Goal: Communication & Community: Answer question/provide support

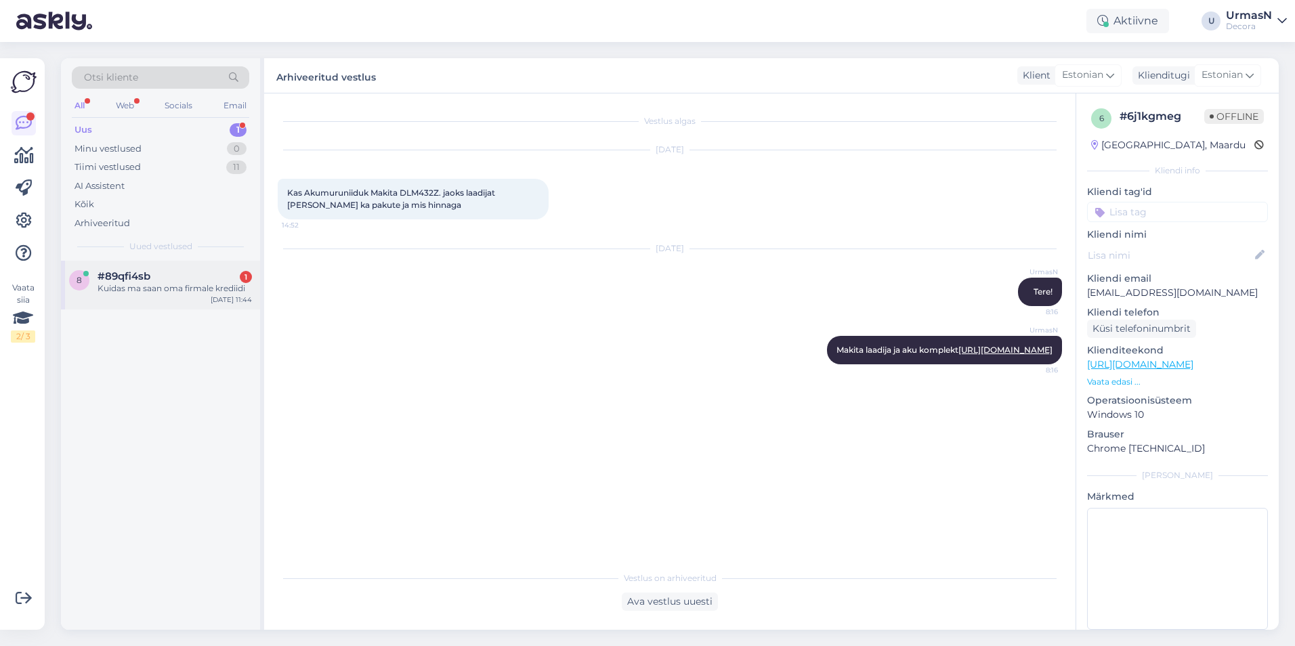
click at [146, 282] on span "#89qfi4sb" at bounding box center [124, 276] width 53 height 12
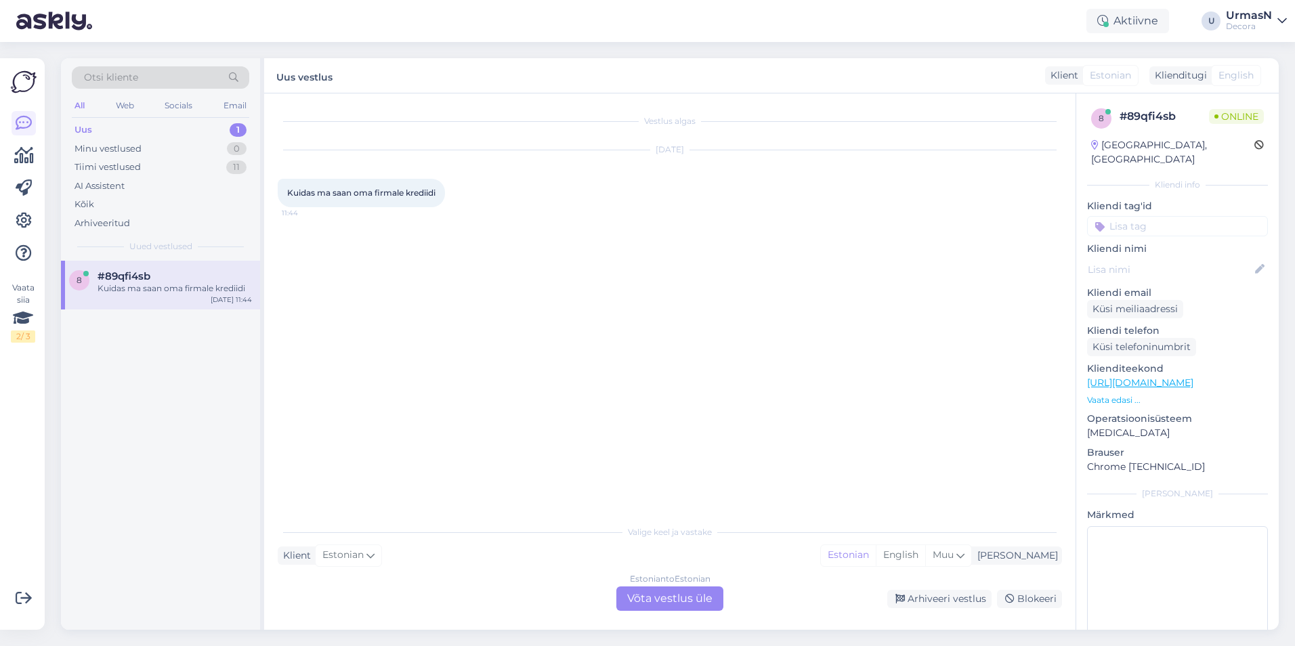
click at [685, 600] on div "Estonian to Estonian Võta vestlus üle" at bounding box center [669, 599] width 107 height 24
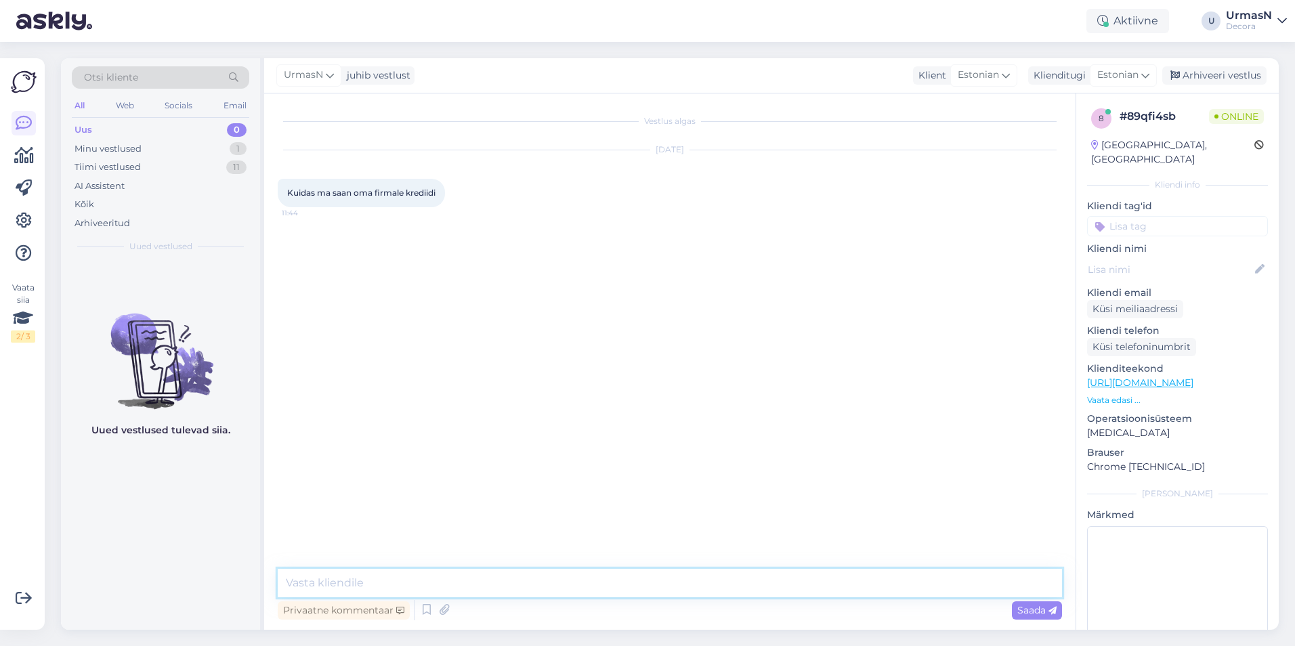
click at [326, 576] on textarea at bounding box center [670, 583] width 784 height 28
type textarea "Tere!"
click at [1097, 377] on div "Klienditeekond [URL][DOMAIN_NAME] Vaata edasi ..." at bounding box center [1177, 384] width 181 height 45
click at [356, 585] on textarea at bounding box center [670, 583] width 784 height 28
paste textarea "[URL][DOMAIN_NAME]"
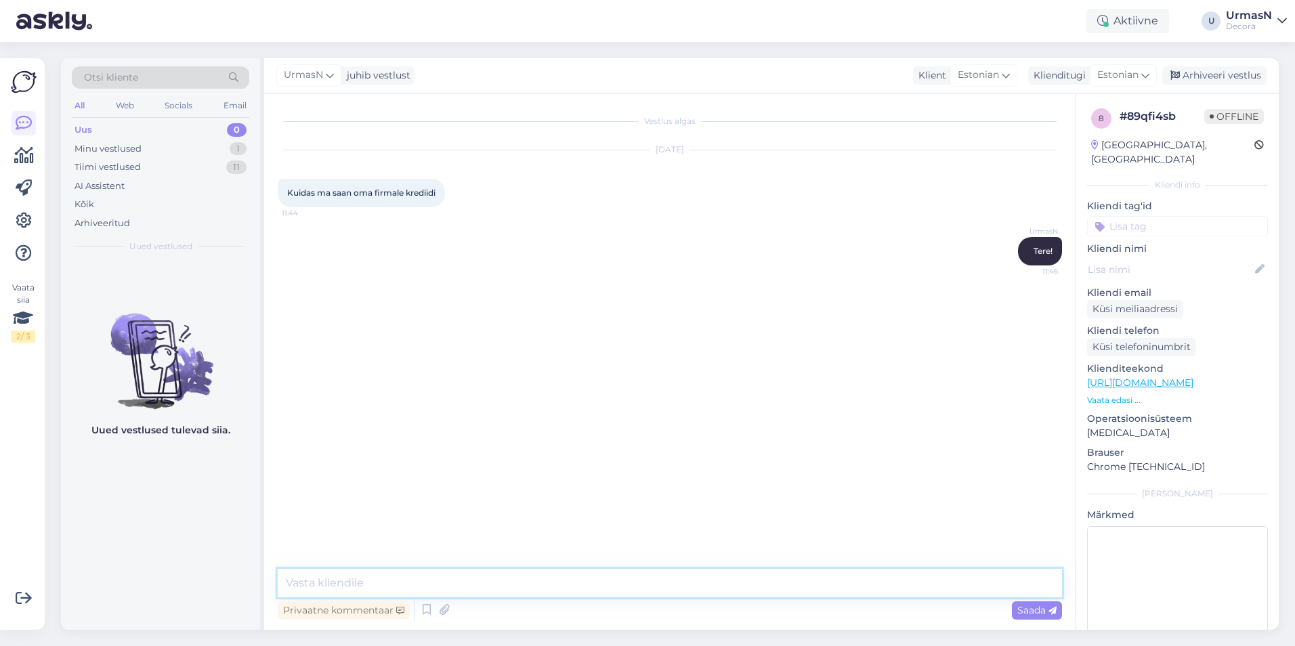
type textarea "[URL][DOMAIN_NAME]"
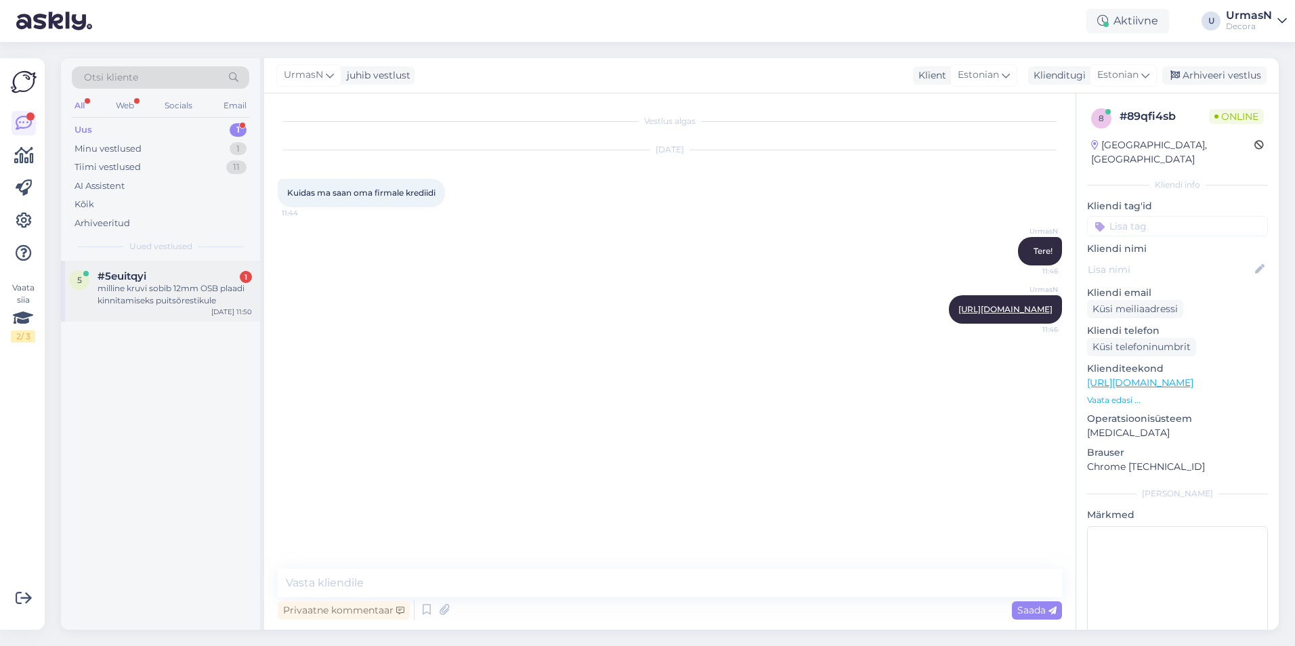
click at [199, 270] on div "5 #5euitqyi 1 milline kruvi sobib 12mm OSB plaadi kinnitamiseks puitsõrestikule…" at bounding box center [160, 291] width 199 height 61
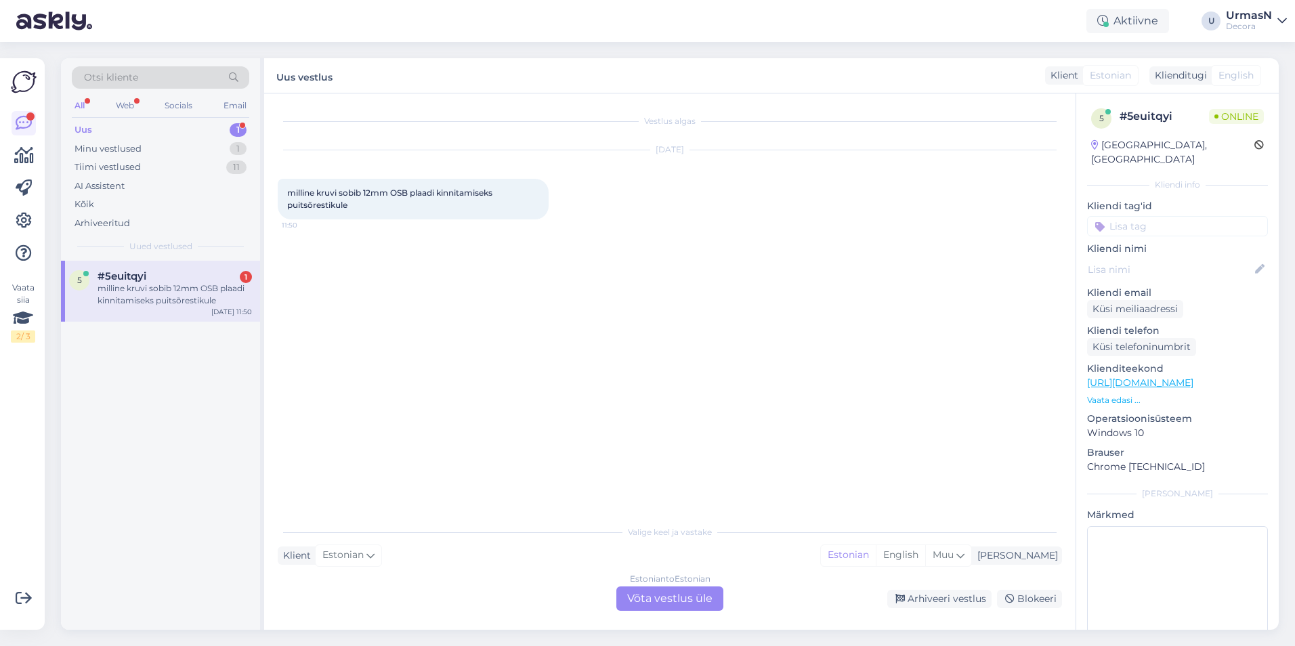
click at [691, 595] on div "Estonian to Estonian Võta vestlus üle" at bounding box center [669, 599] width 107 height 24
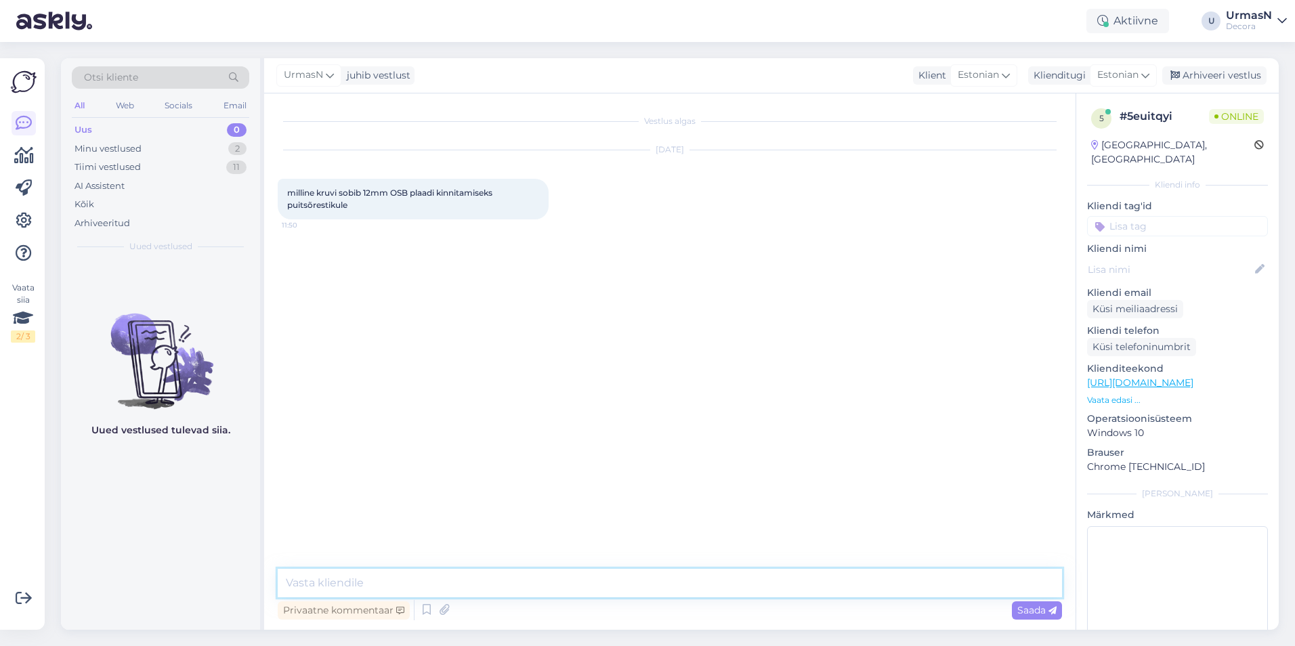
click at [362, 586] on textarea at bounding box center [670, 583] width 784 height 28
type textarea "Tere!"
click at [608, 583] on textarea "Pöörduge palun tööriistaosakonna [PERSON_NAME], telefon:" at bounding box center [670, 583] width 784 height 28
paste textarea "516 6046"
type textarea "Pöörduge palun tööriistaosakonna [PERSON_NAME], telefon: [PHONE_NUMBER]"
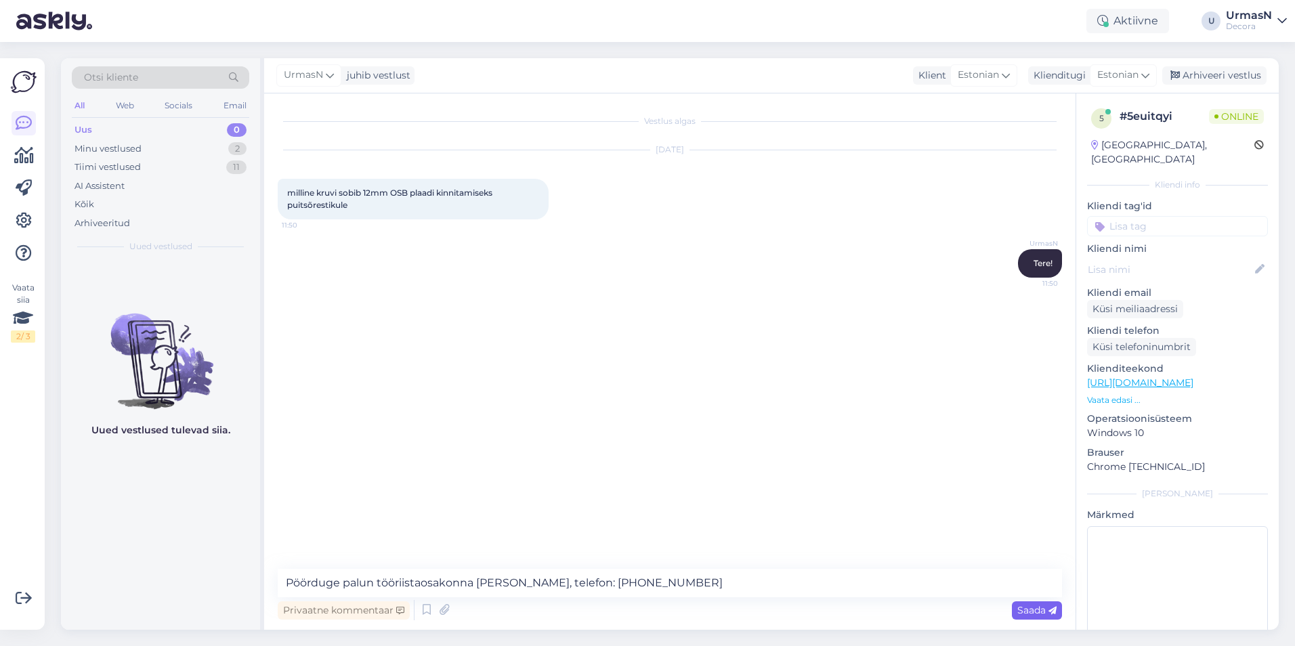
click at [1030, 612] on span "Saada" at bounding box center [1036, 610] width 39 height 12
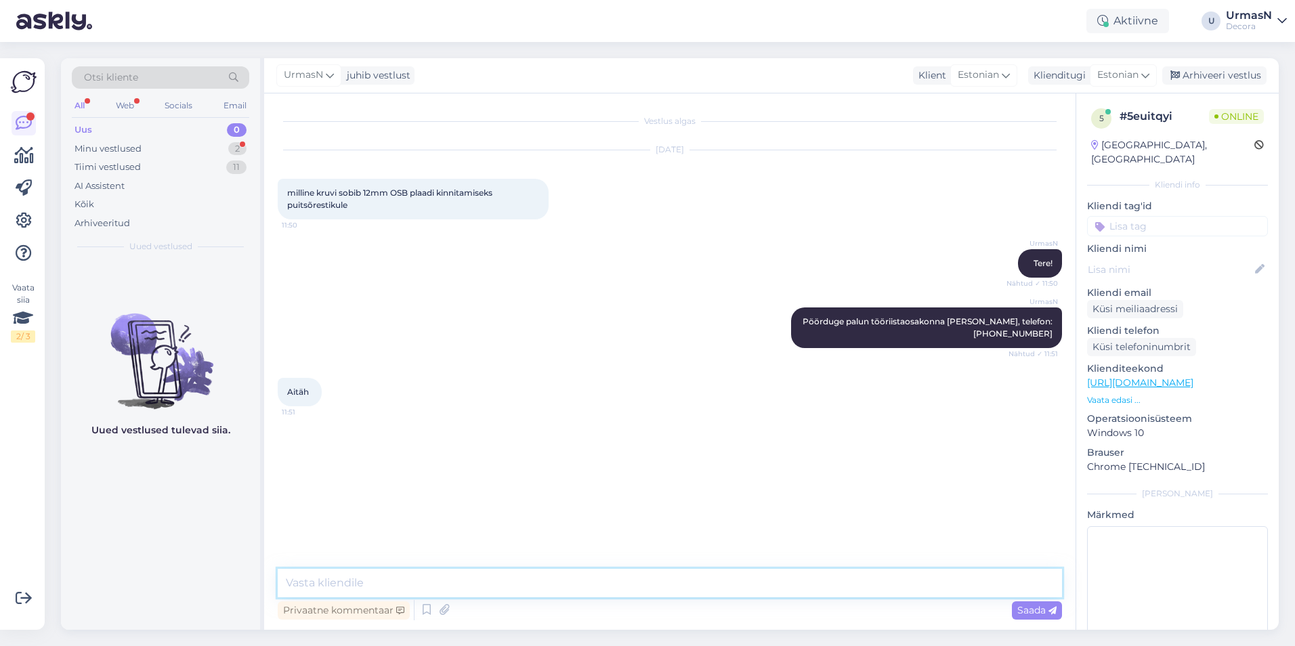
click at [378, 580] on textarea at bounding box center [670, 583] width 784 height 28
click at [149, 153] on div "Minu vestlused 2" at bounding box center [160, 149] width 177 height 19
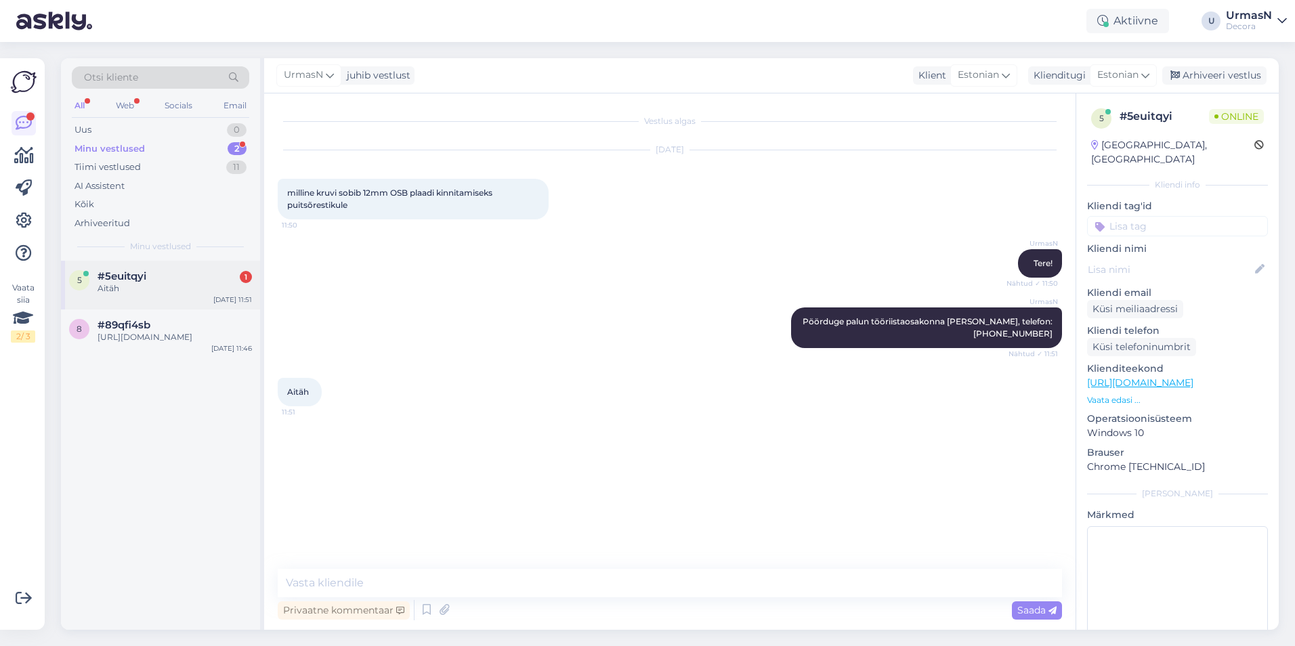
click at [167, 284] on div "Aitäh" at bounding box center [175, 288] width 154 height 12
click at [208, 339] on div "[URL][DOMAIN_NAME]" at bounding box center [175, 337] width 154 height 12
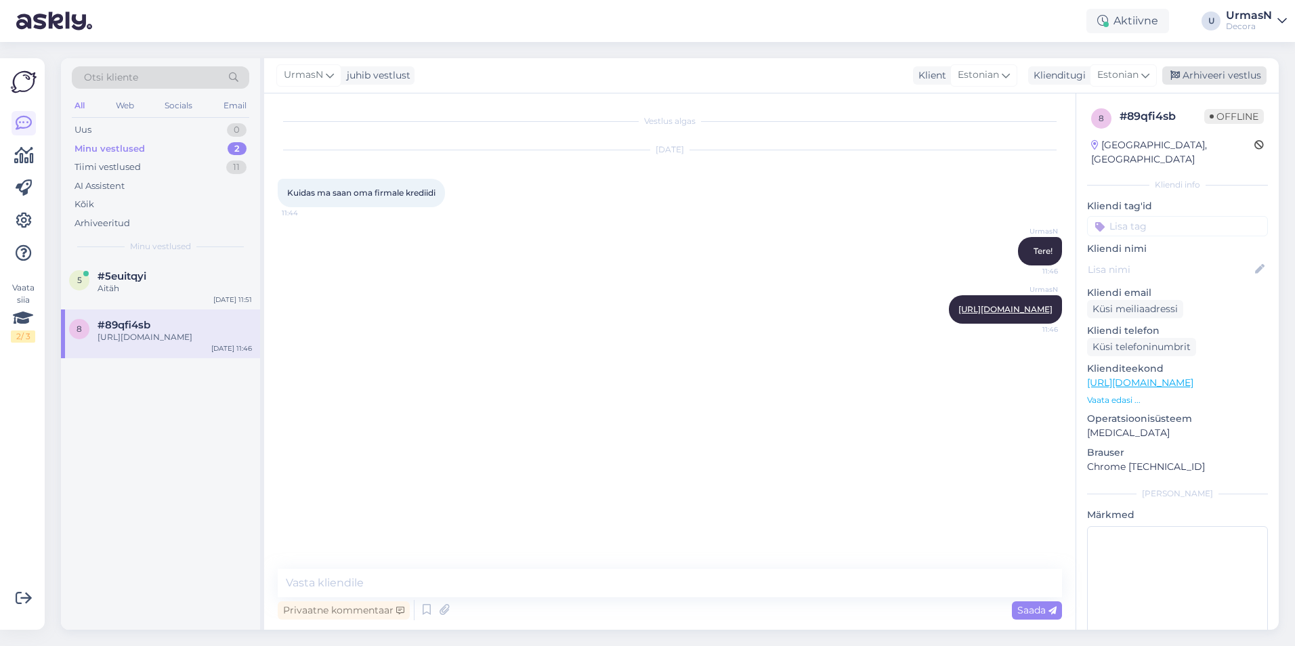
click at [1208, 72] on div "Arhiveeri vestlus" at bounding box center [1214, 75] width 104 height 18
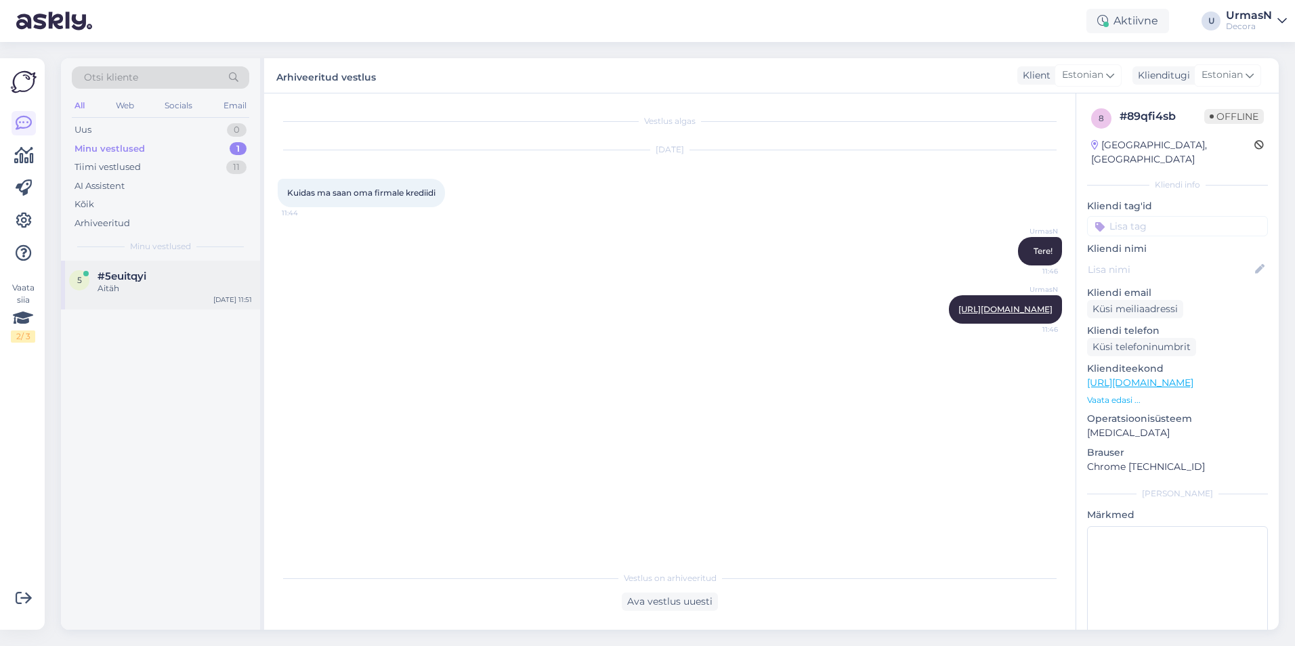
click at [171, 271] on div "#5euitqyi" at bounding box center [175, 276] width 154 height 12
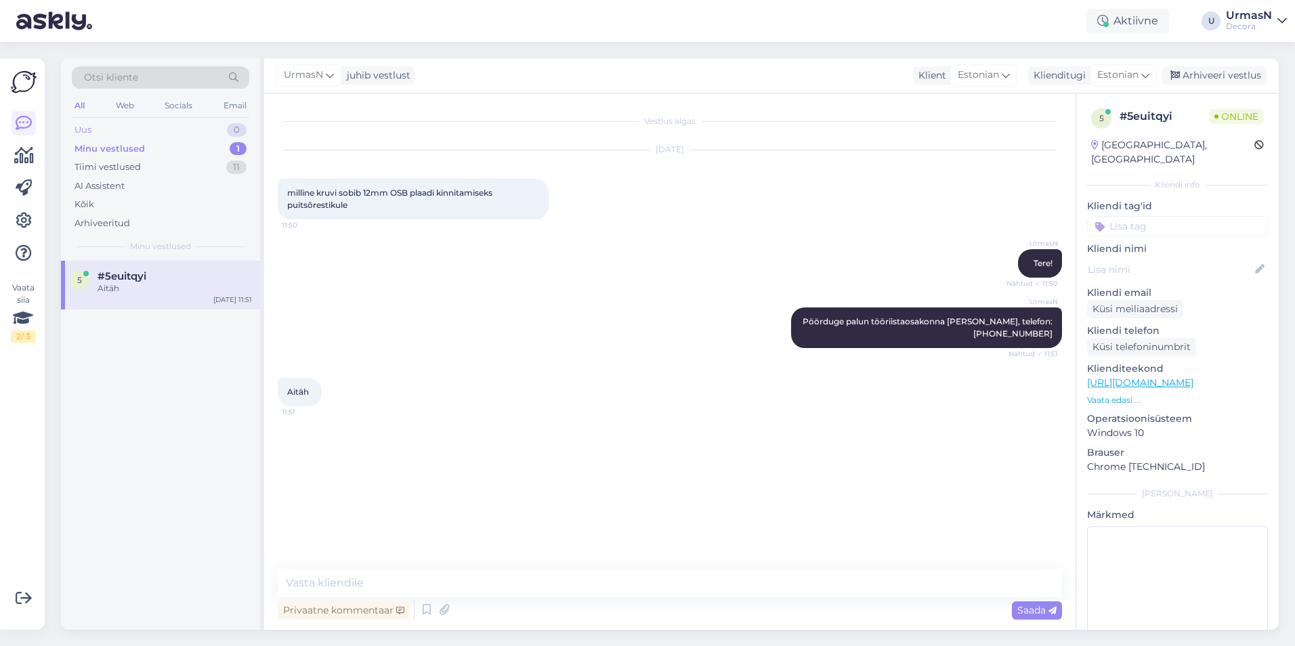
click at [151, 133] on div "Uus 0" at bounding box center [160, 130] width 177 height 19
click at [145, 272] on span "#8se2jysl" at bounding box center [122, 276] width 49 height 12
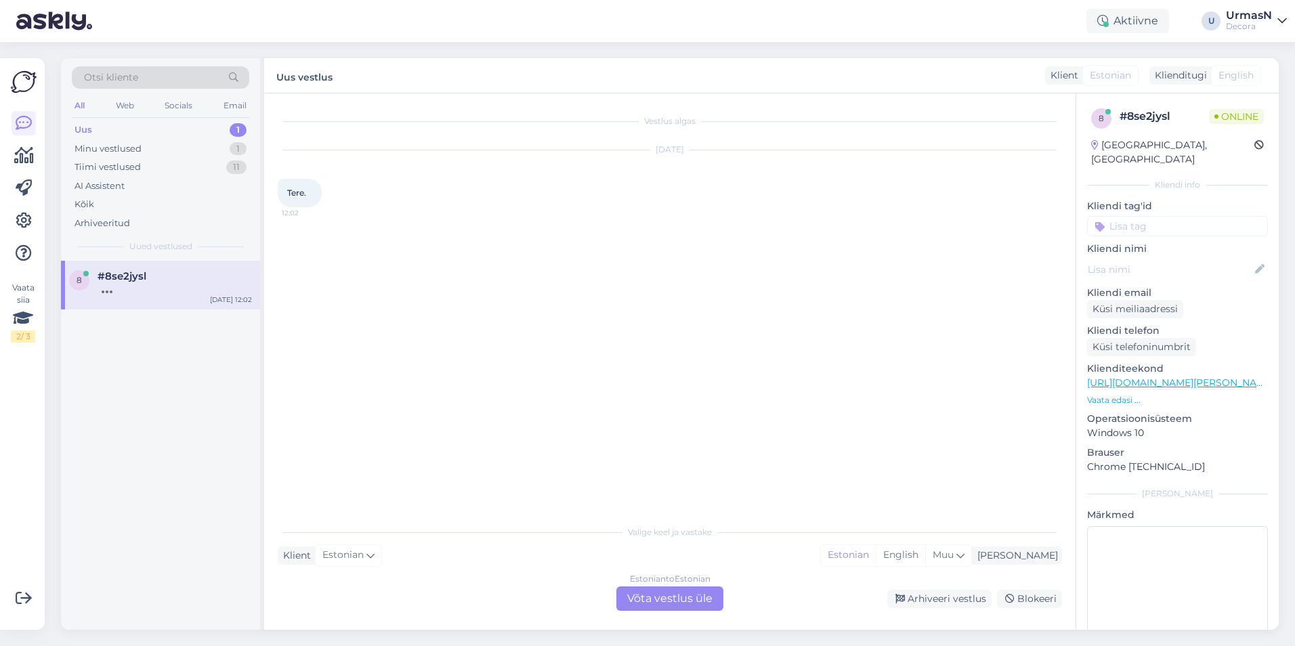
click at [679, 587] on div "Estonian to Estonian Võta vestlus üle" at bounding box center [669, 599] width 107 height 24
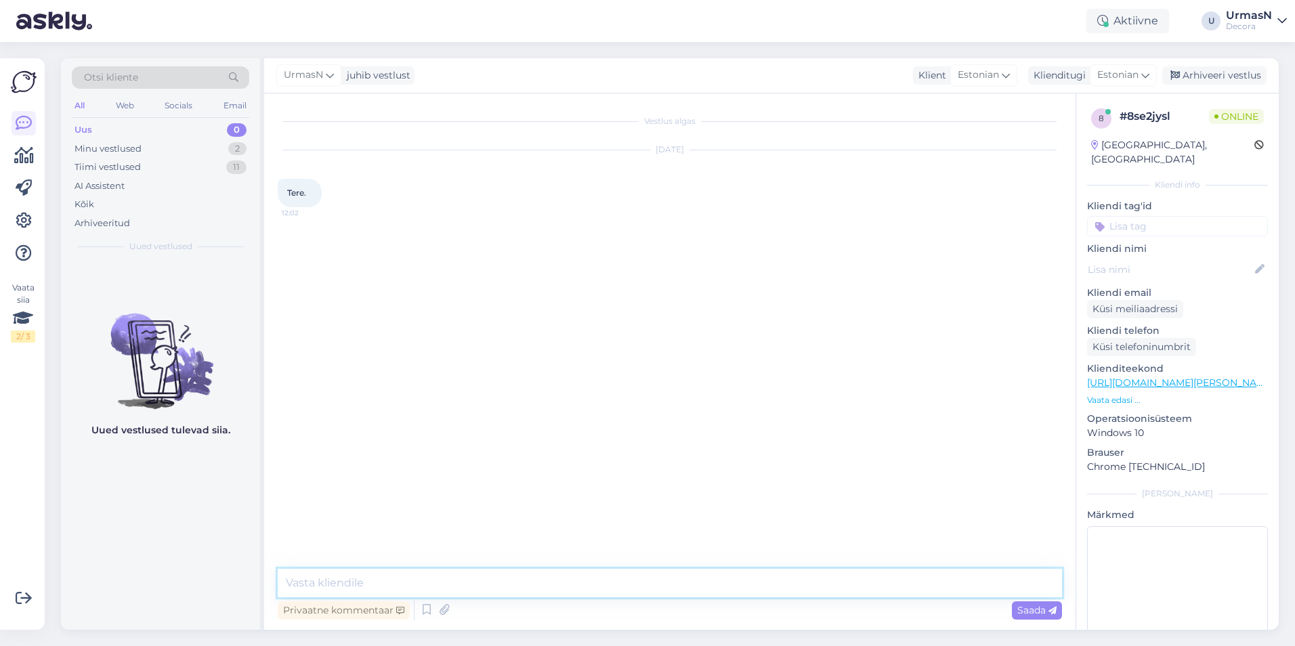
click at [347, 588] on textarea at bounding box center [670, 583] width 784 height 28
type textarea "Tere!"
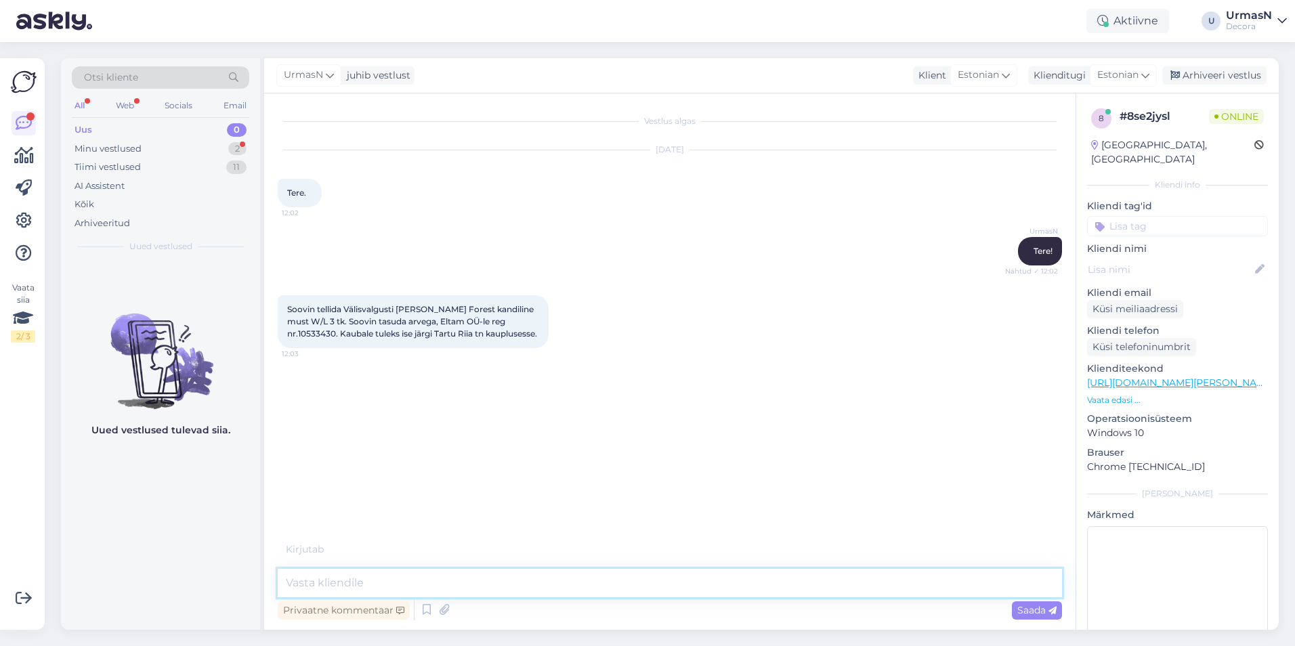
click at [342, 574] on textarea at bounding box center [670, 583] width 784 height 28
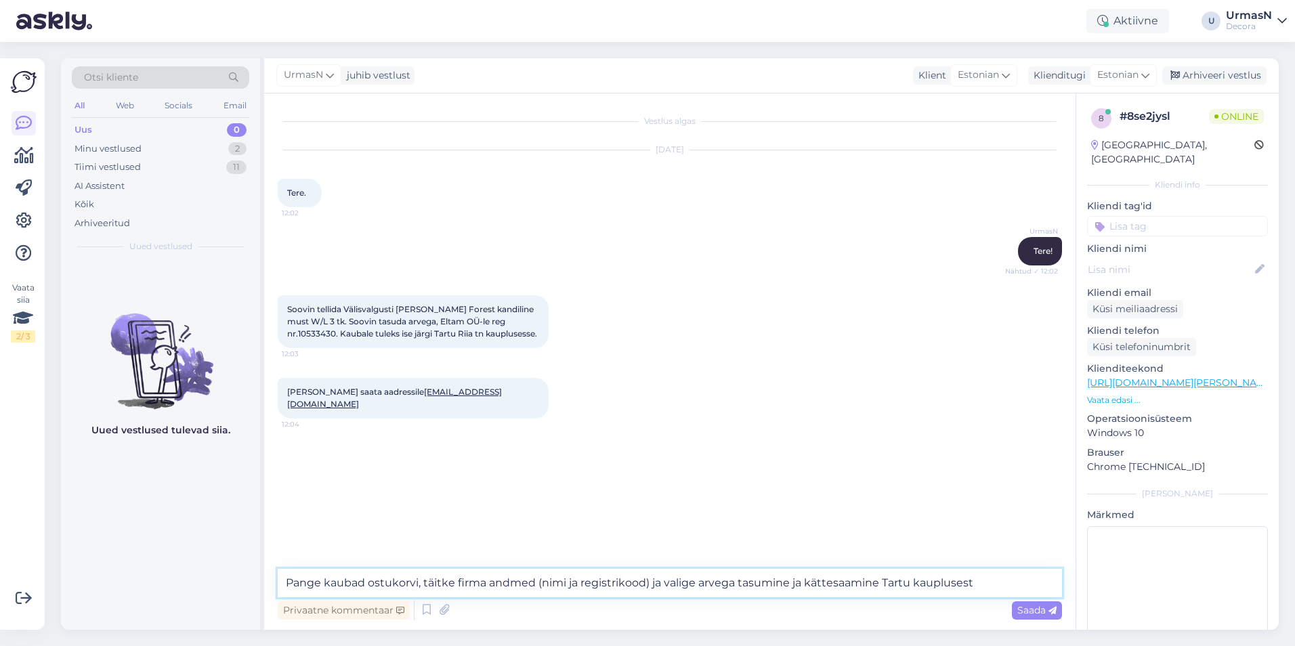
type textarea "Pange kaubad ostukorvi, täitke firma andmed (nimi ja registrikood) ja valige ar…"
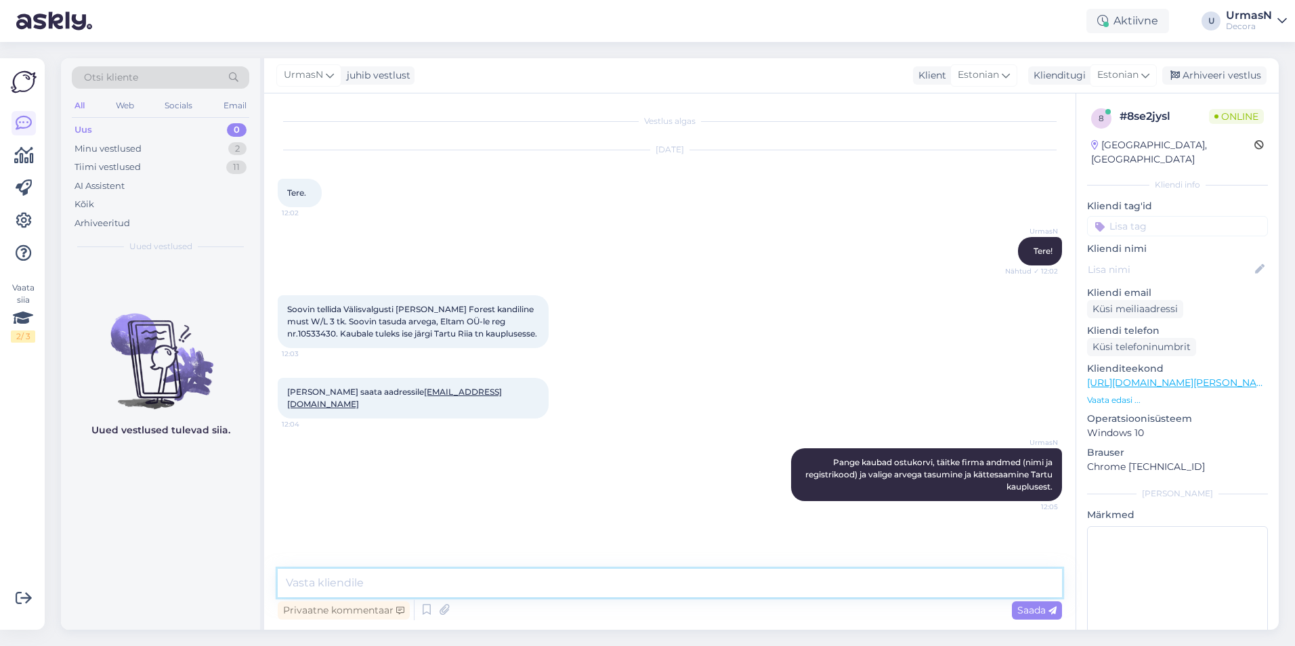
click at [476, 588] on textarea at bounding box center [670, 583] width 784 height 28
paste textarea "[URL][DOMAIN_NAME]"
type textarea "[URL][DOMAIN_NAME]"
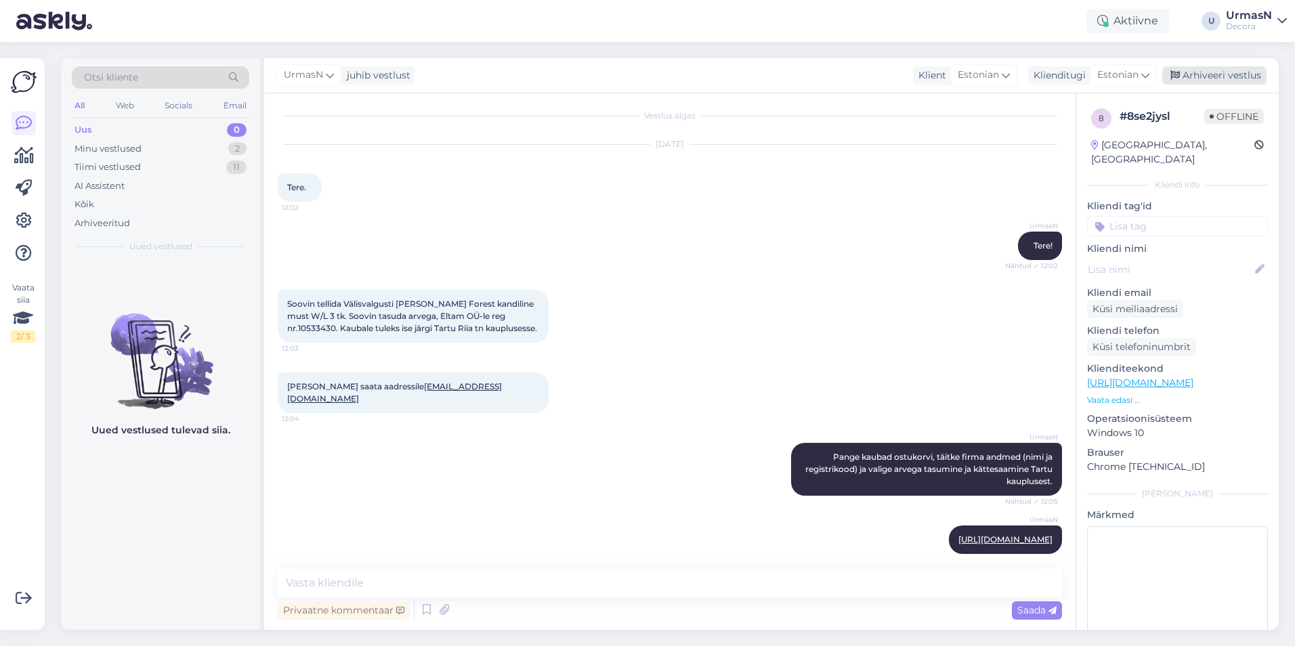
click at [1233, 76] on div "Arhiveeri vestlus" at bounding box center [1214, 75] width 104 height 18
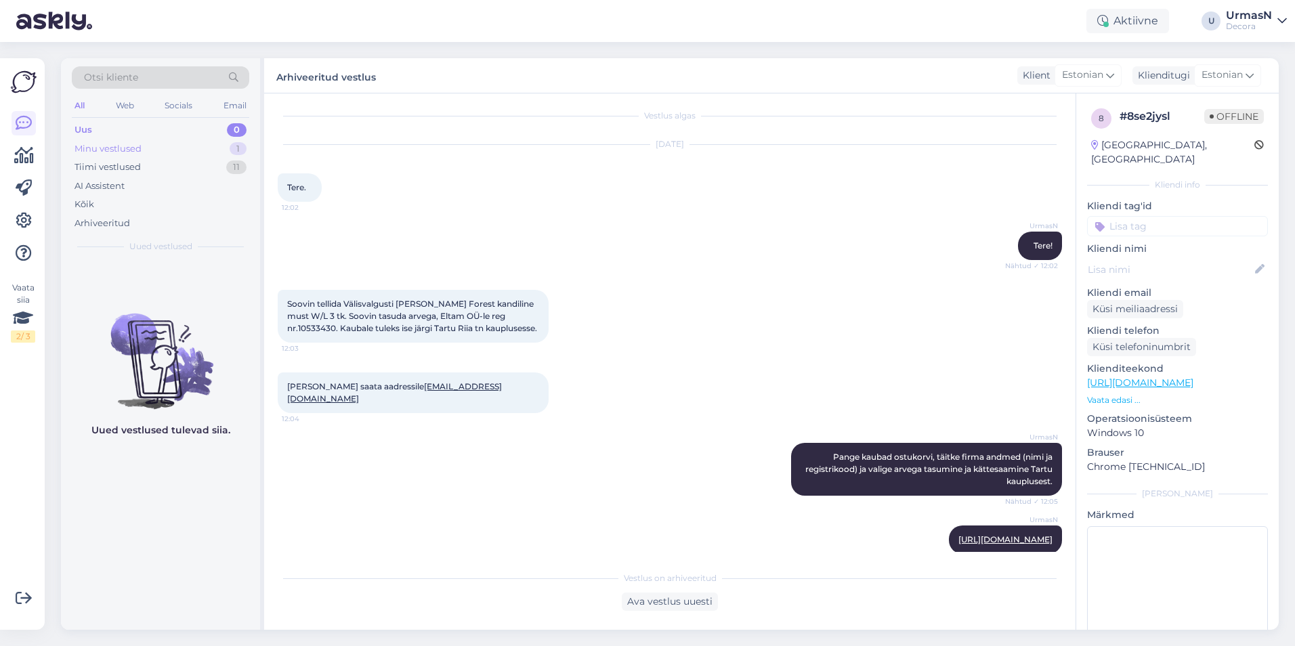
click at [129, 145] on div "Minu vestlused" at bounding box center [108, 149] width 67 height 14
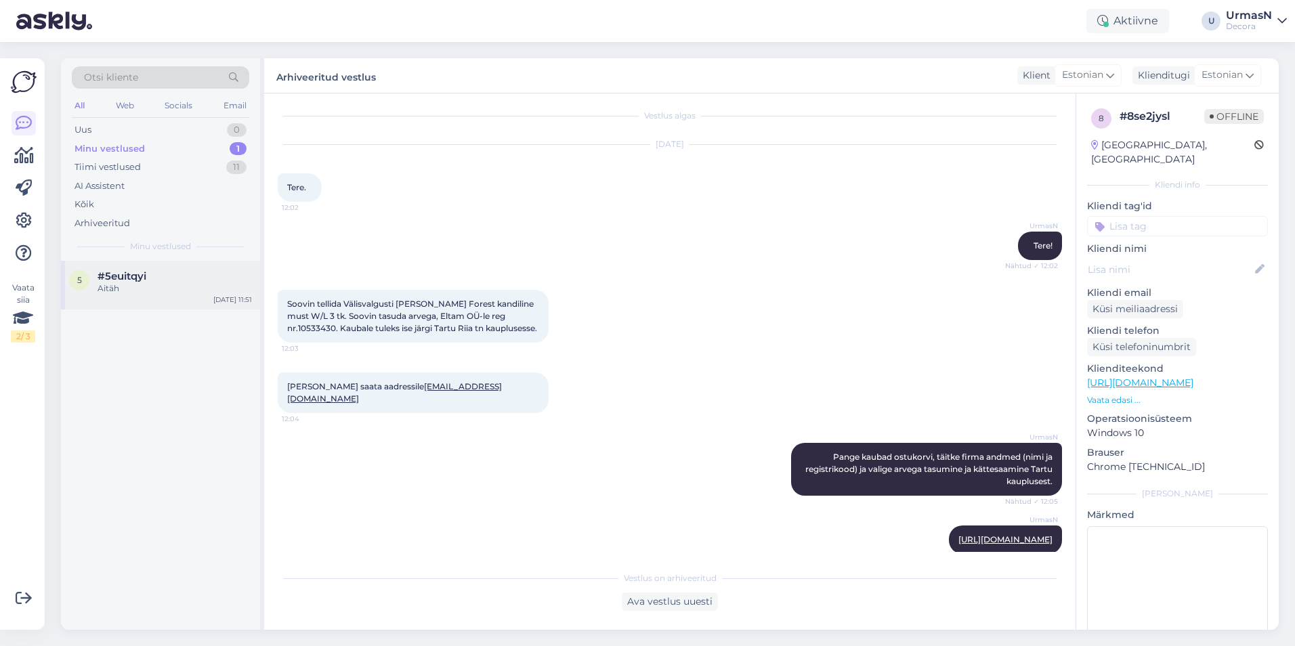
click at [112, 284] on div "Aitäh" at bounding box center [175, 288] width 154 height 12
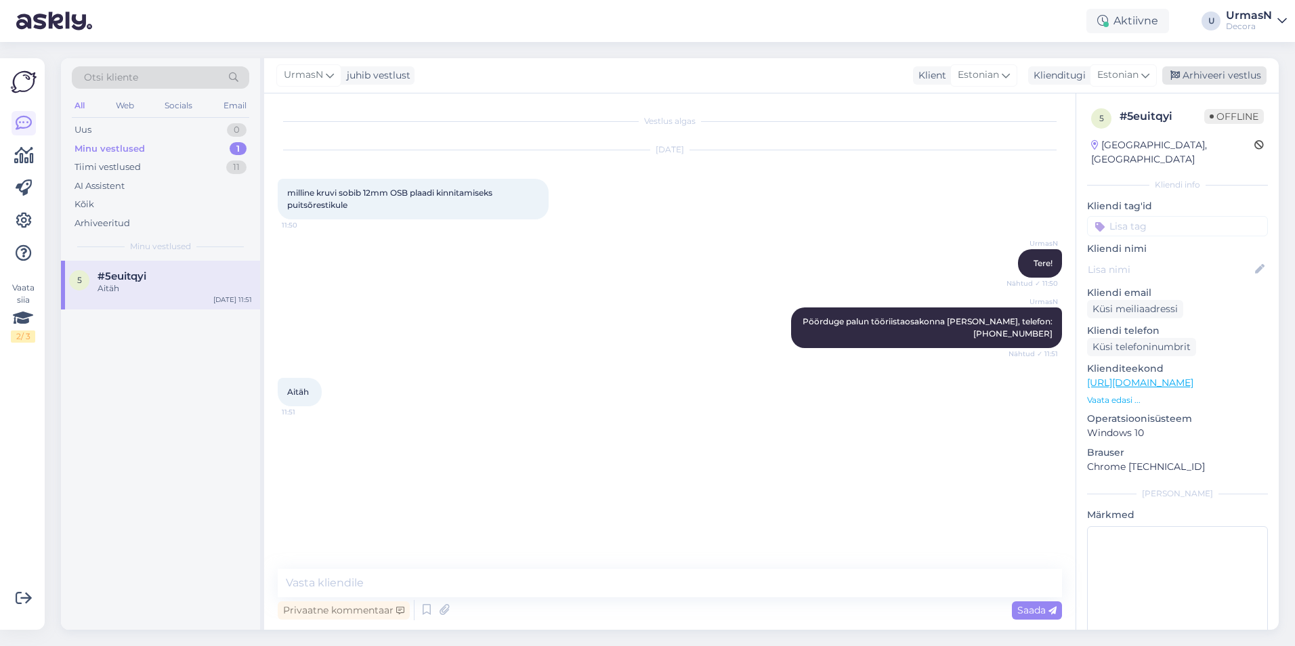
click at [1200, 69] on div "Arhiveeri vestlus" at bounding box center [1214, 75] width 104 height 18
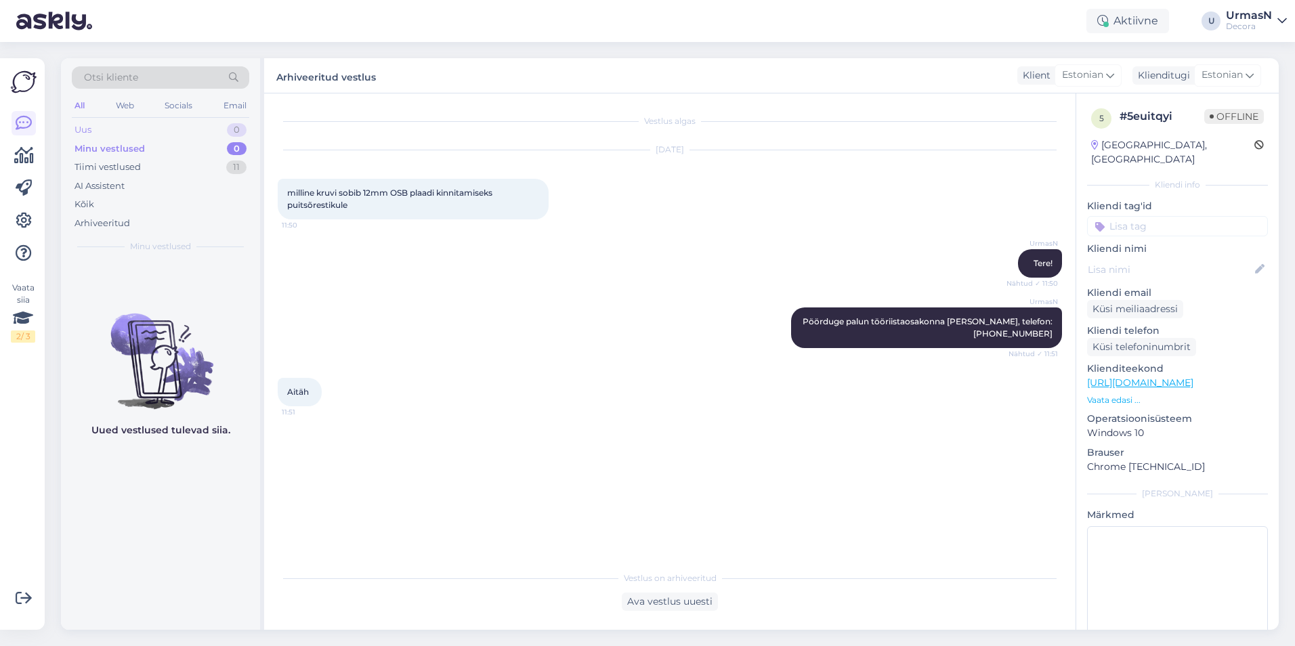
click at [93, 131] on div "Uus 0" at bounding box center [160, 130] width 177 height 19
